Goal: Find specific page/section: Find specific page/section

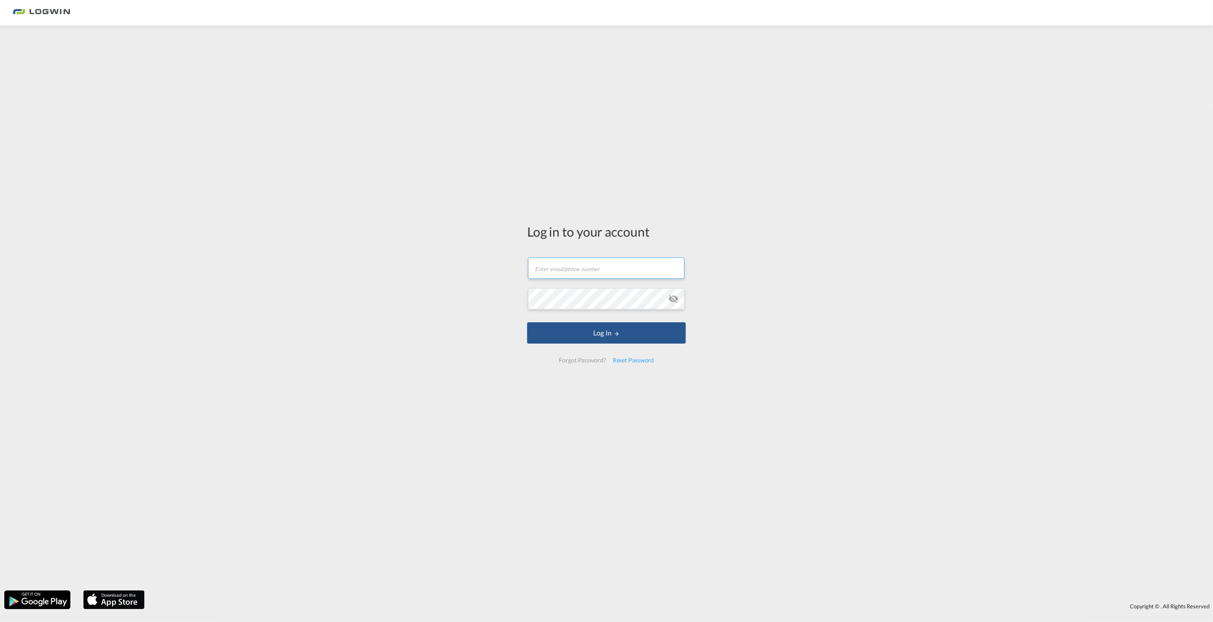
type input "philip.reiche@logwin-logistics.com"
click at [631, 325] on button "Log In" at bounding box center [606, 332] width 159 height 21
